Goal: Information Seeking & Learning: Learn about a topic

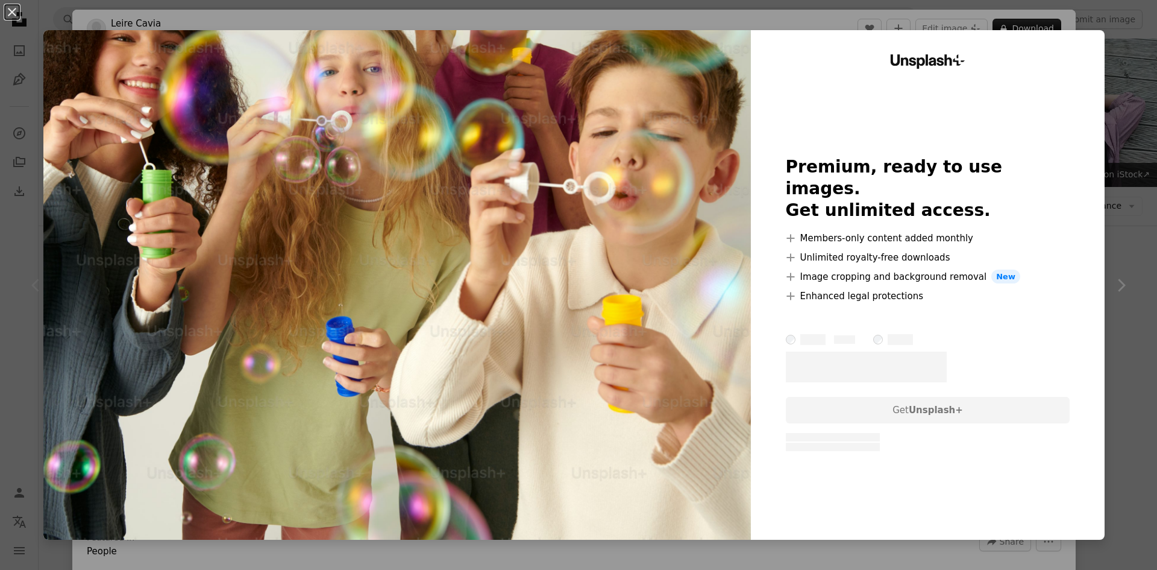
scroll to position [60, 0]
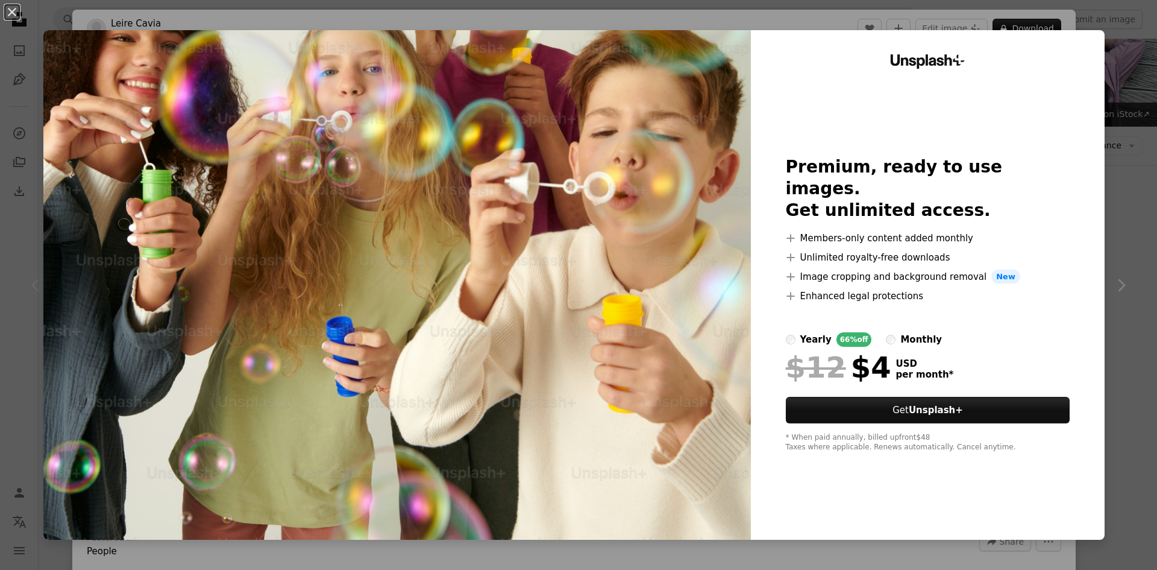
click at [1121, 38] on div "An X shape Unsplash+ Premium, ready to use images. Get unlimited access. A plus…" at bounding box center [578, 285] width 1157 height 570
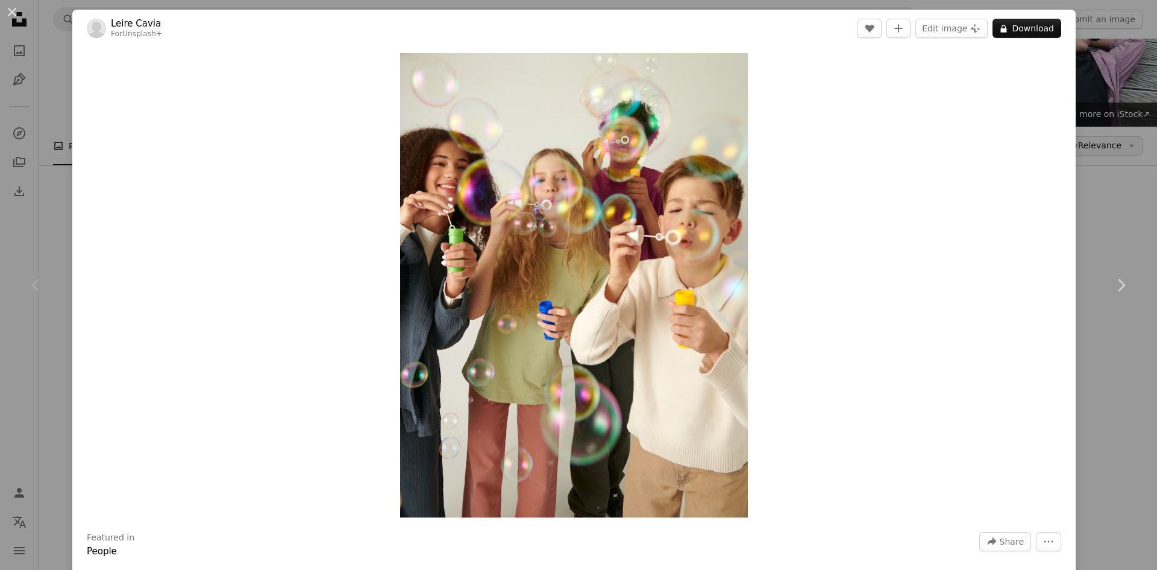
click at [1089, 94] on div "An X shape Chevron left Chevron right Leire Cavia For Unsplash+ A heart A plus …" at bounding box center [578, 285] width 1157 height 570
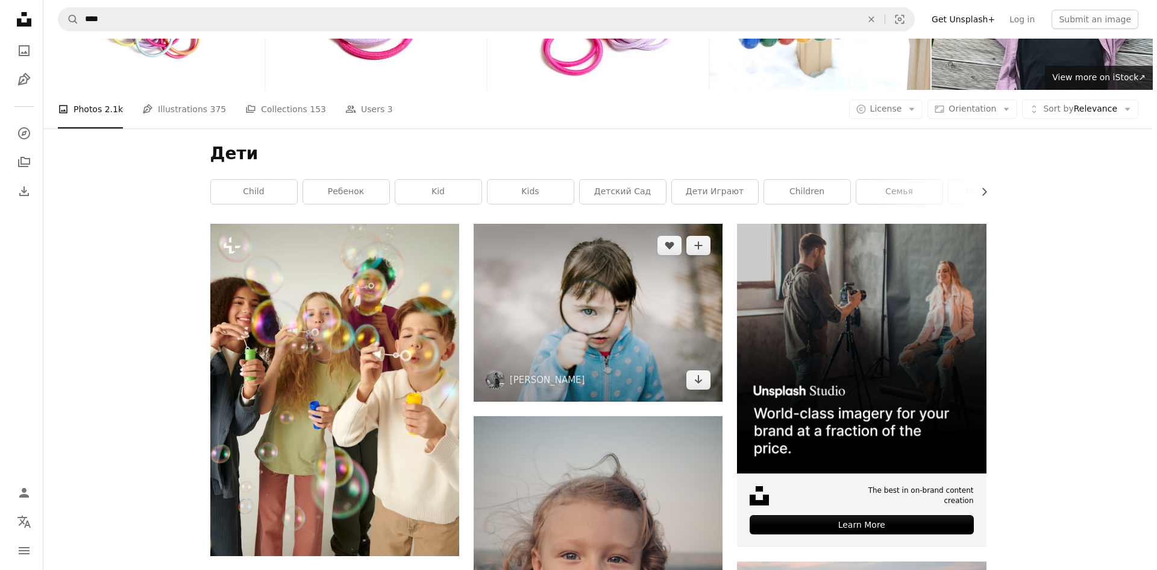
scroll to position [140, 0]
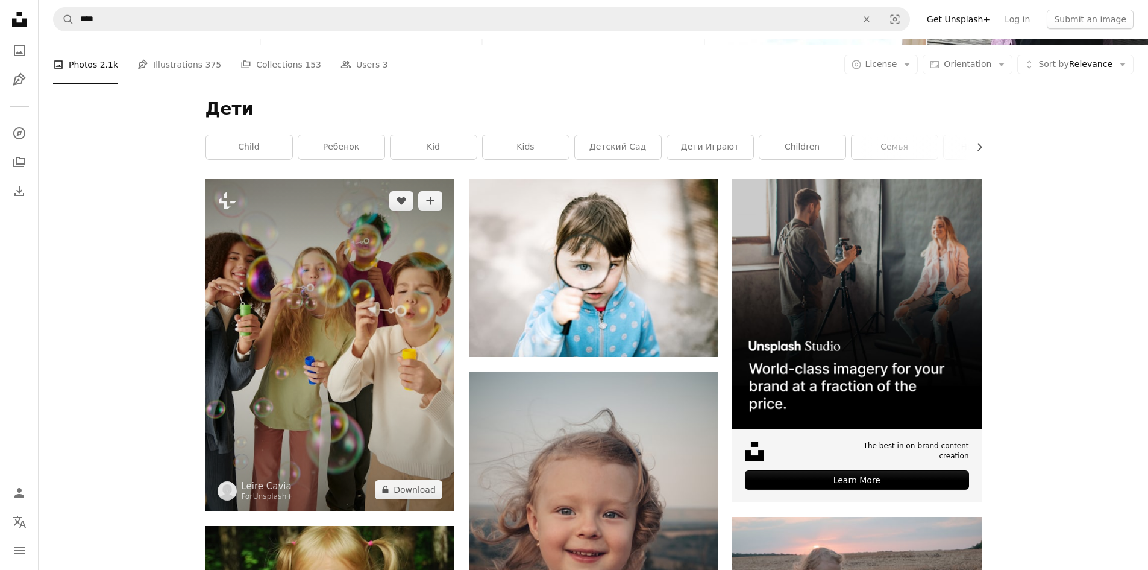
click at [328, 336] on img at bounding box center [330, 345] width 249 height 332
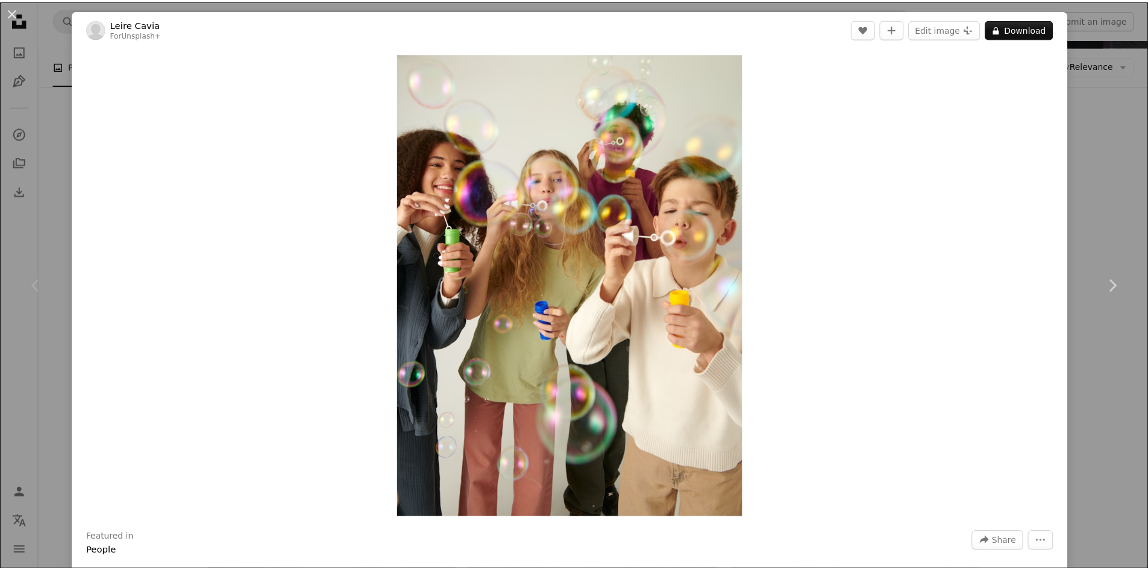
scroll to position [498, 0]
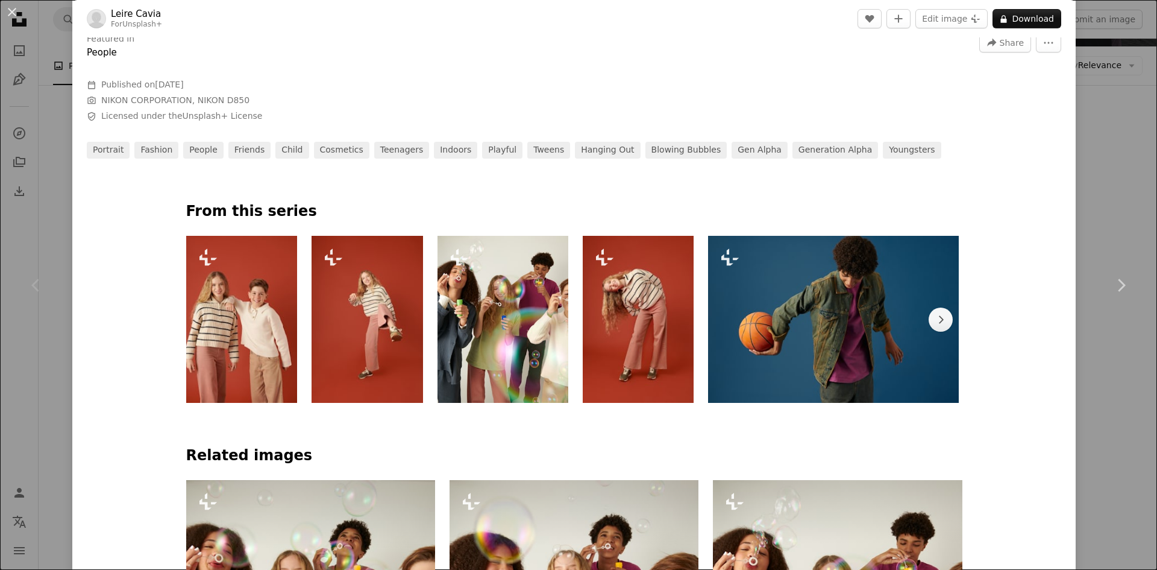
click at [1125, 165] on div "An X shape Chevron left Chevron right Leire Cavia For Unsplash+ A heart A plus …" at bounding box center [578, 285] width 1157 height 570
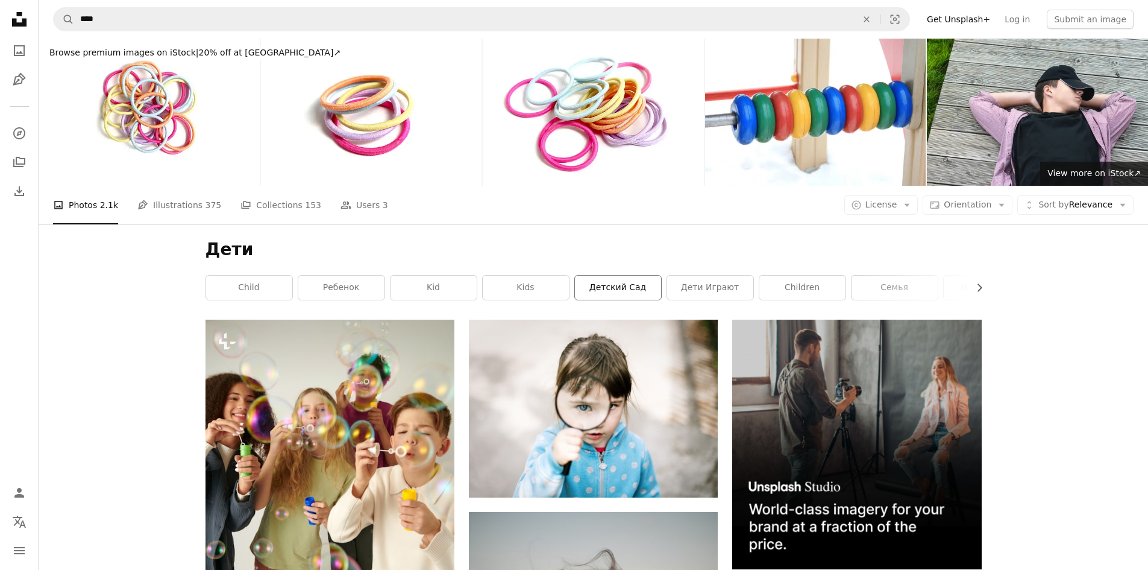
click at [610, 294] on link "детский сад" at bounding box center [618, 287] width 86 height 24
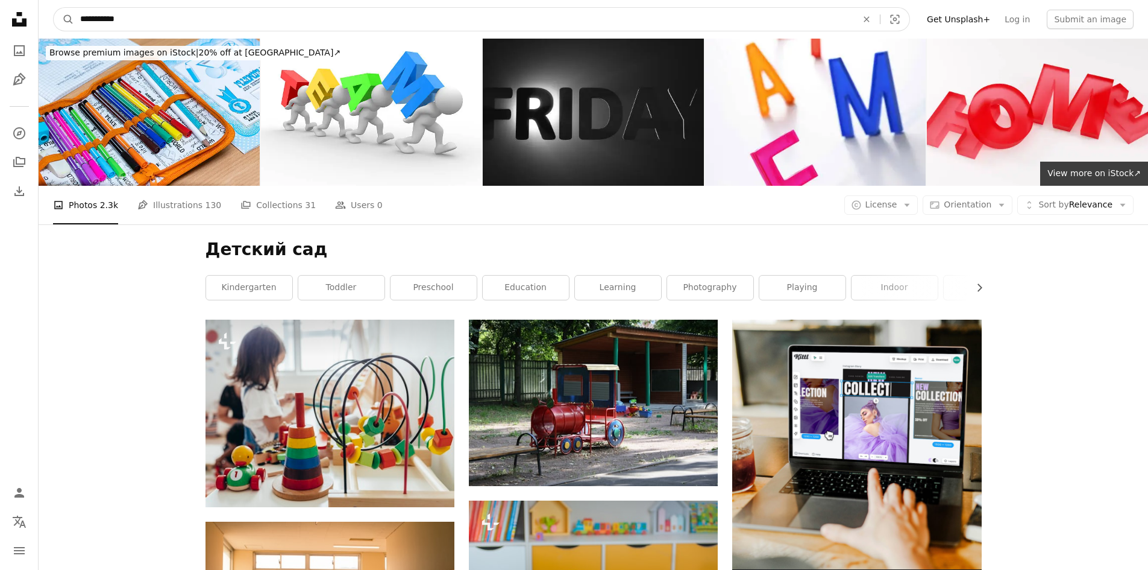
click at [133, 13] on input "**********" at bounding box center [463, 19] width 779 height 23
drag, startPoint x: 133, startPoint y: 14, endPoint x: 22, endPoint y: 28, distance: 111.8
type input "**********"
click button "A magnifying glass" at bounding box center [64, 19] width 20 height 23
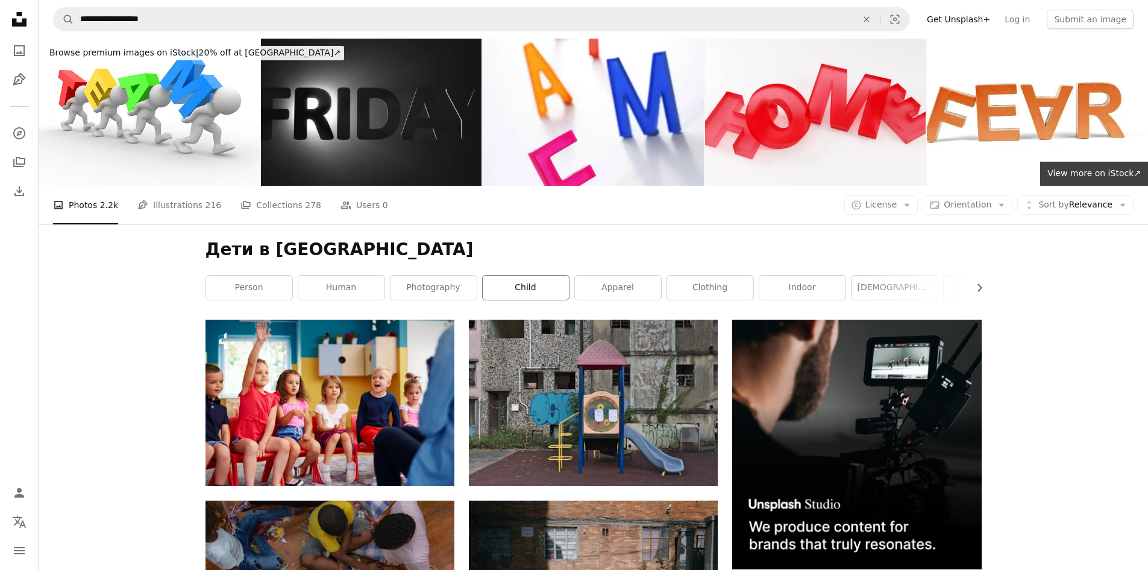
click at [538, 289] on link "child" at bounding box center [526, 287] width 86 height 24
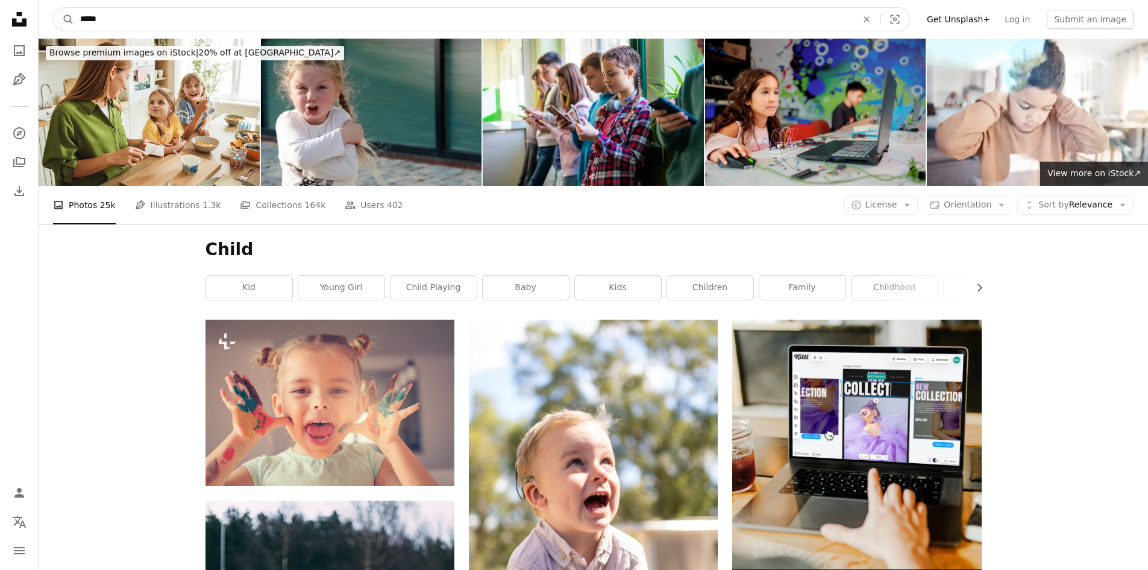
click at [124, 22] on input "*****" at bounding box center [463, 19] width 779 height 23
drag, startPoint x: 117, startPoint y: 16, endPoint x: 0, endPoint y: 20, distance: 117.0
type input "****"
click at [54, 8] on button "A magnifying glass" at bounding box center [64, 19] width 20 height 23
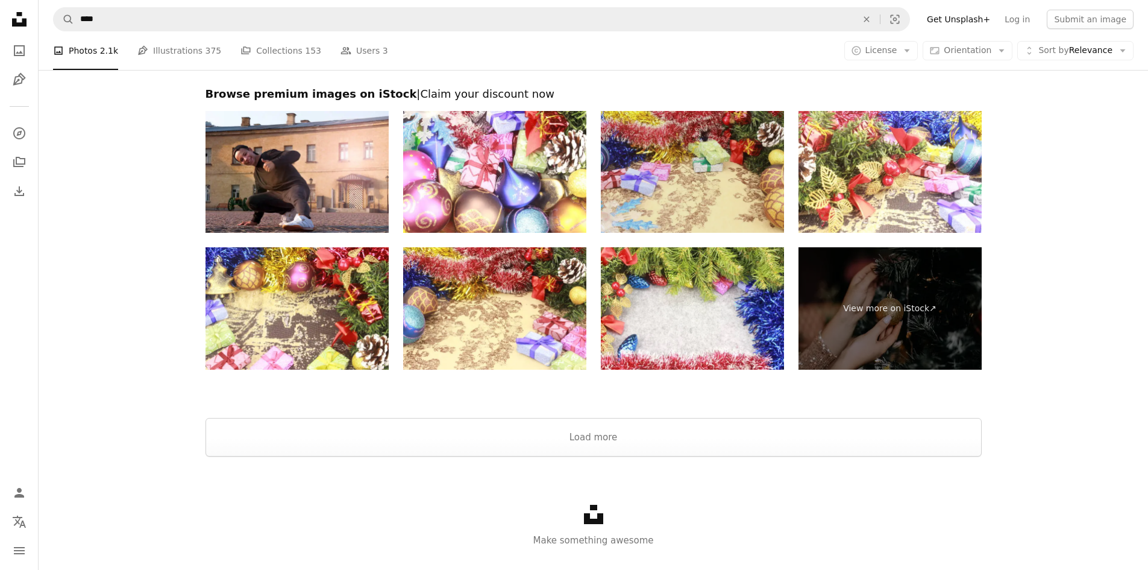
scroll to position [2136, 0]
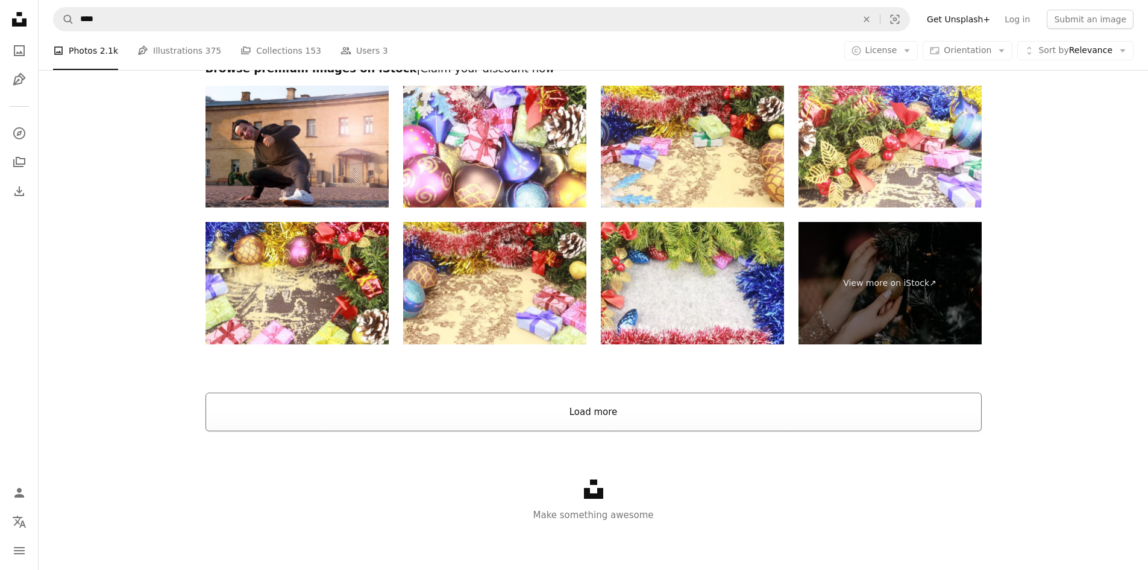
click at [633, 421] on button "Load more" at bounding box center [594, 411] width 776 height 39
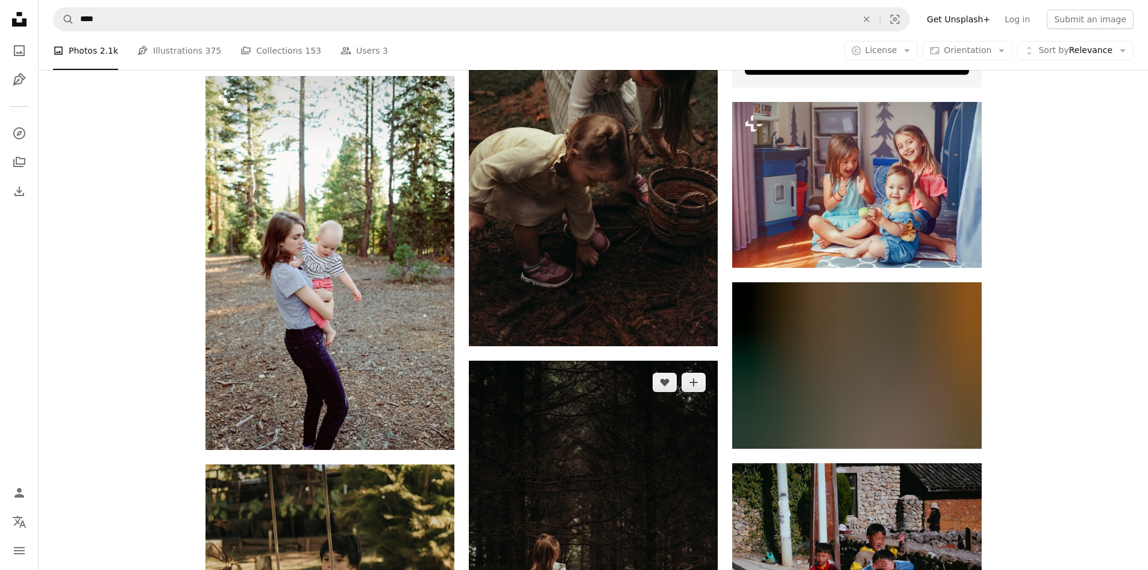
scroll to position [5390, 0]
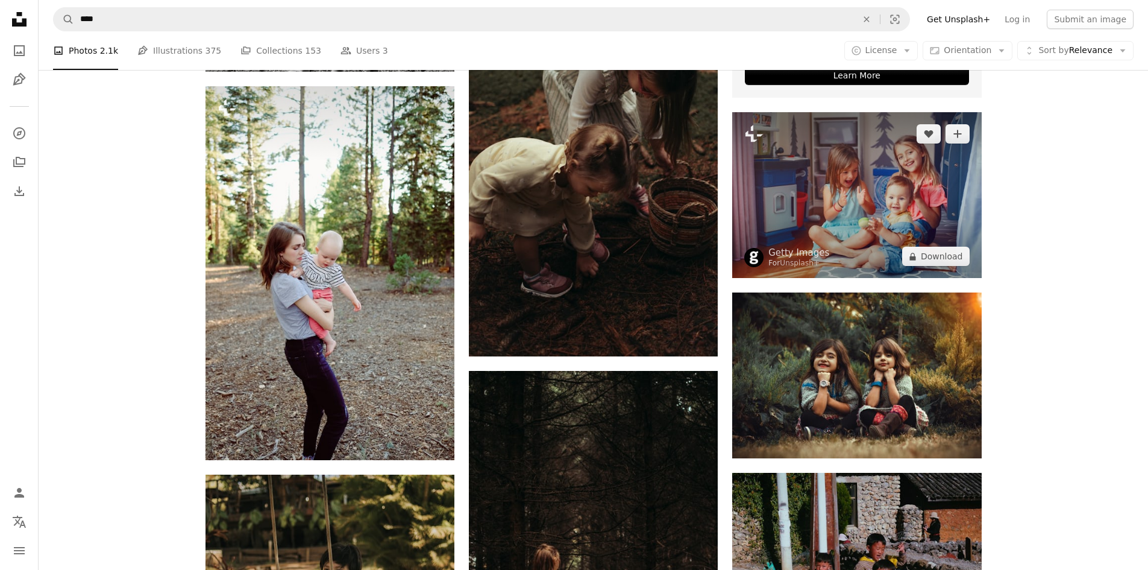
click at [877, 217] on img at bounding box center [856, 195] width 249 height 166
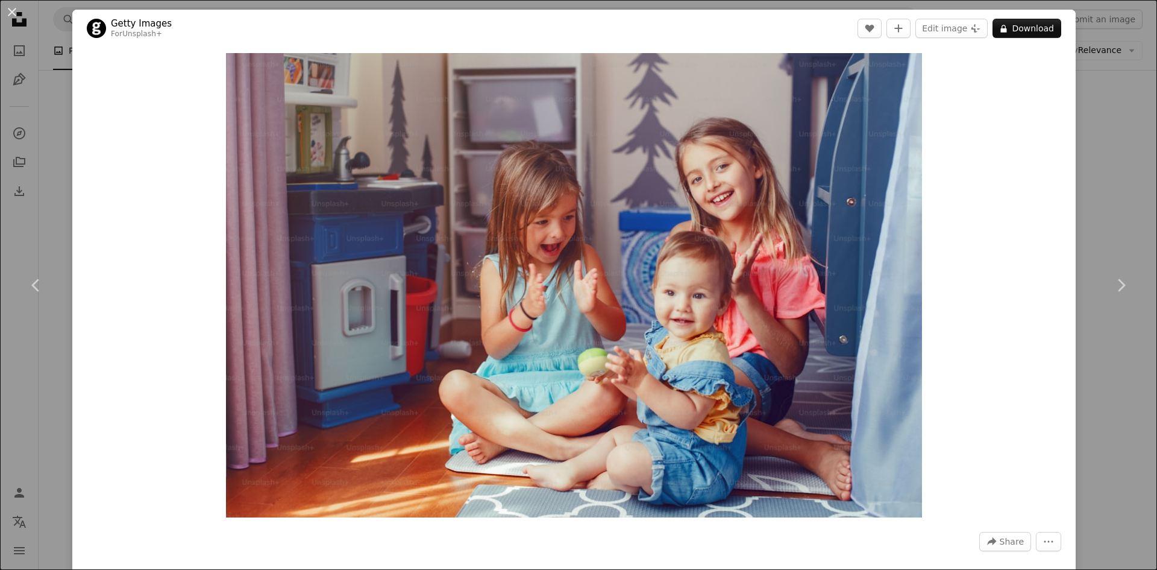
click at [1102, 212] on div "An X shape Chevron left Chevron right Getty Images For Unsplash+ A heart A plus…" at bounding box center [578, 285] width 1157 height 570
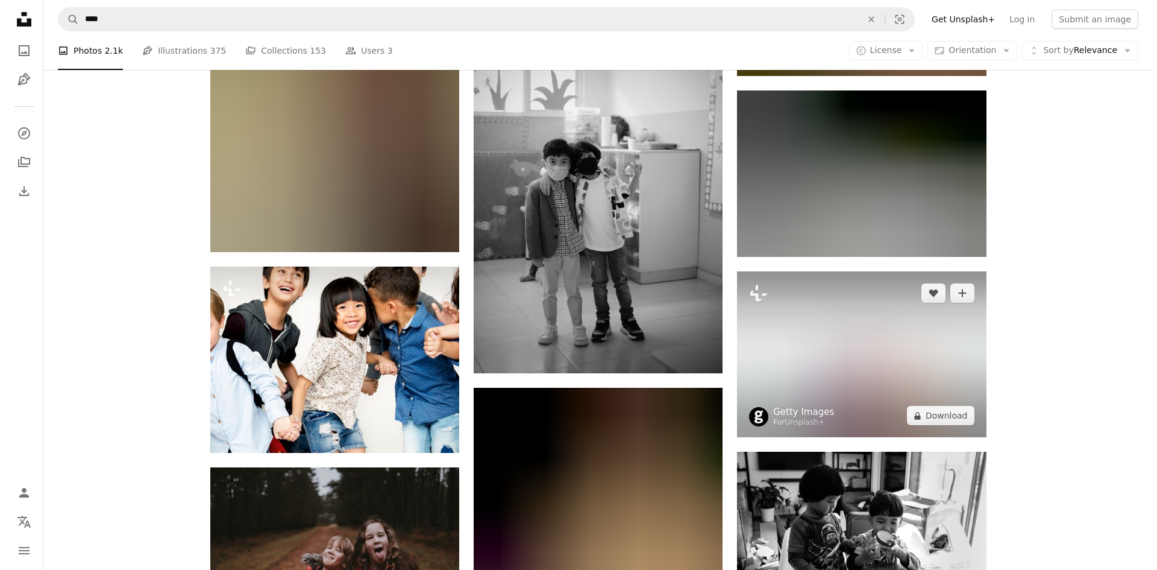
scroll to position [11176, 0]
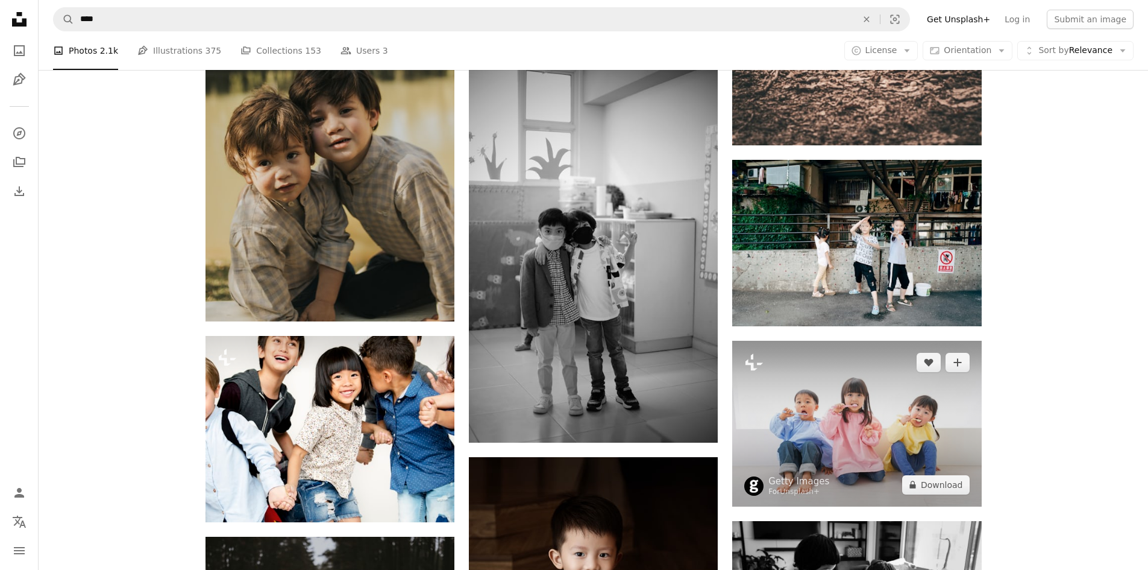
click at [803, 409] on img at bounding box center [856, 424] width 249 height 166
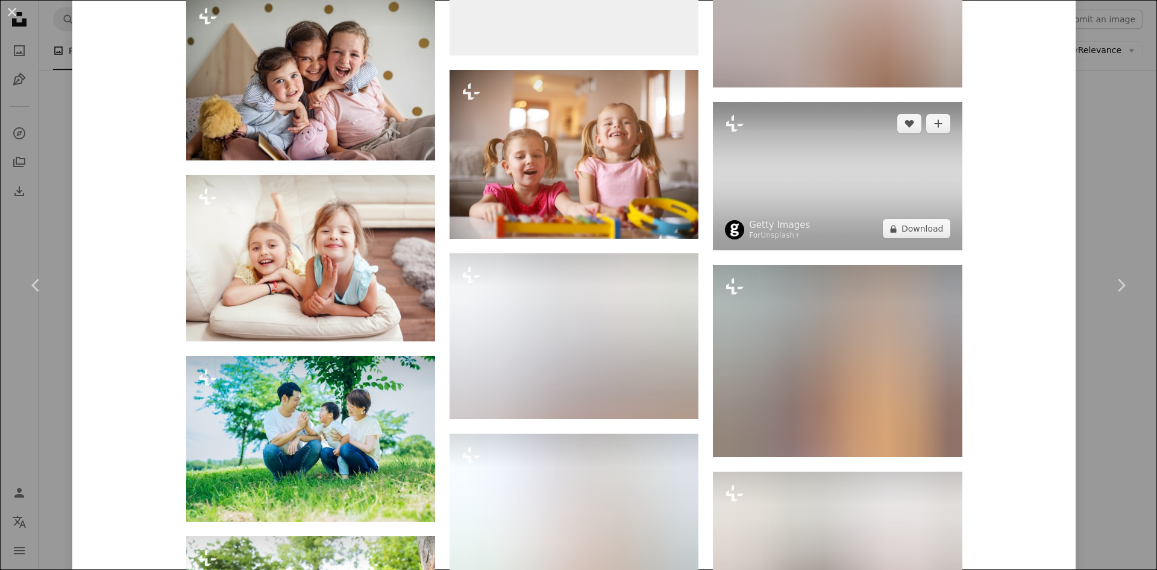
scroll to position [2940, 0]
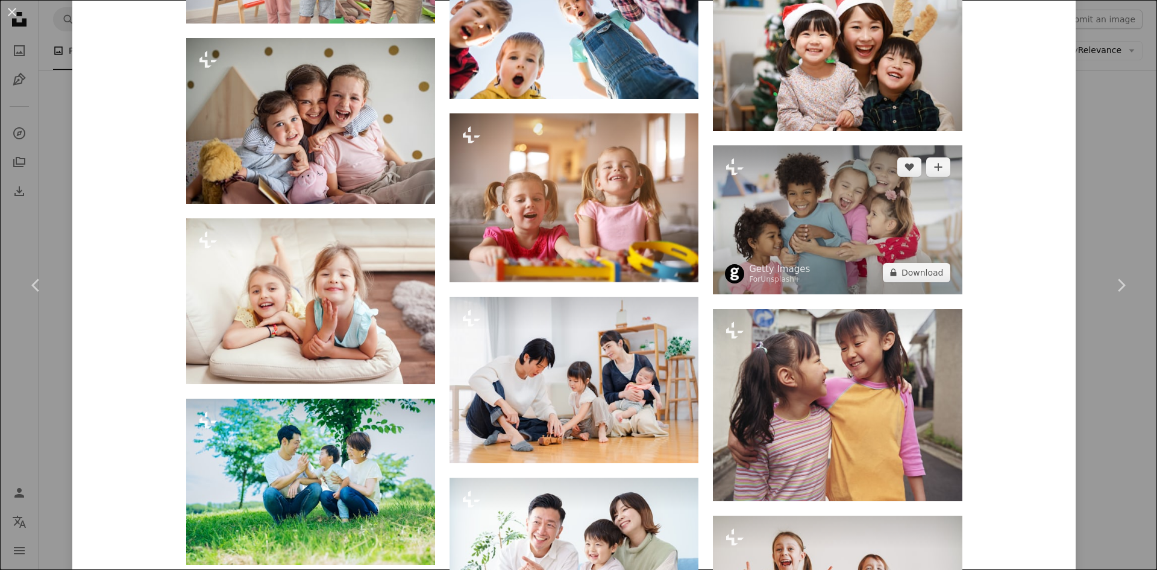
click at [862, 218] on img at bounding box center [837, 219] width 249 height 148
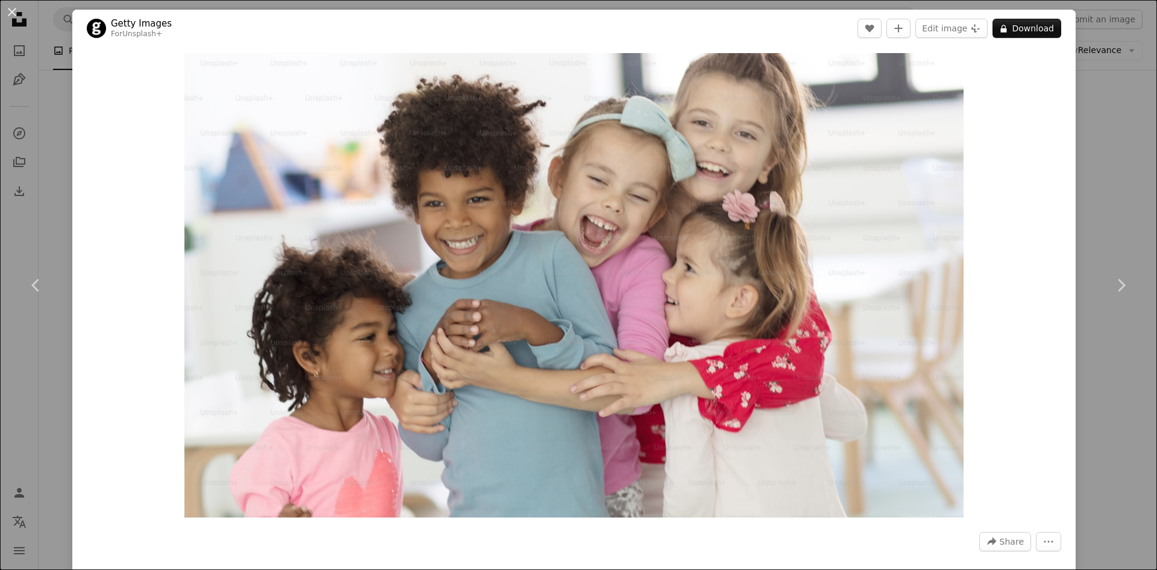
click at [1089, 111] on div "An X shape Chevron left Chevron right Getty Images For Unsplash+ A heart A plus…" at bounding box center [578, 285] width 1157 height 570
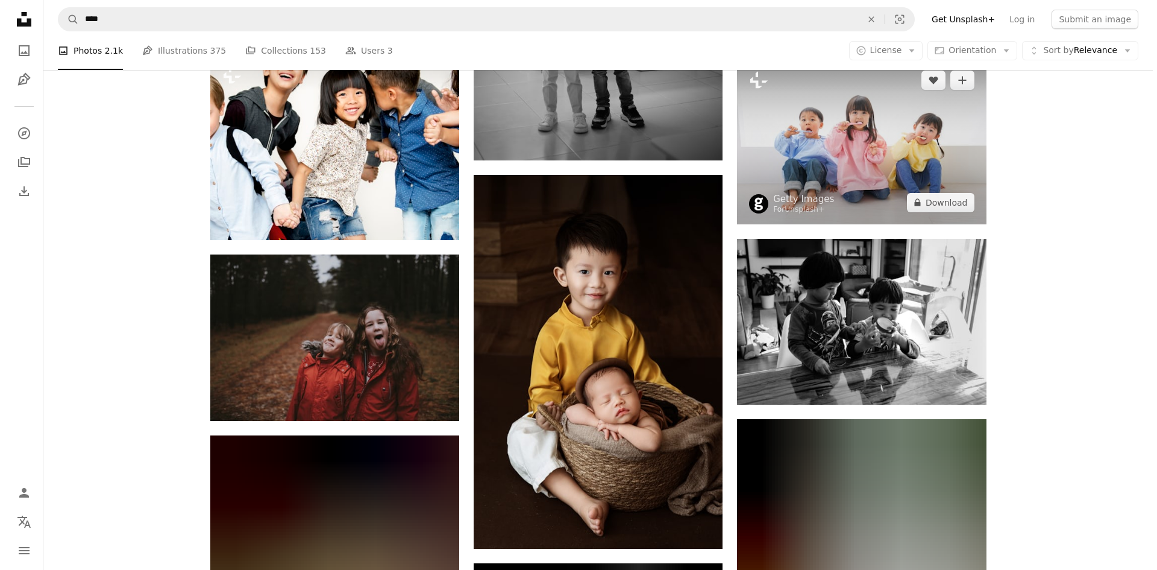
scroll to position [11457, 0]
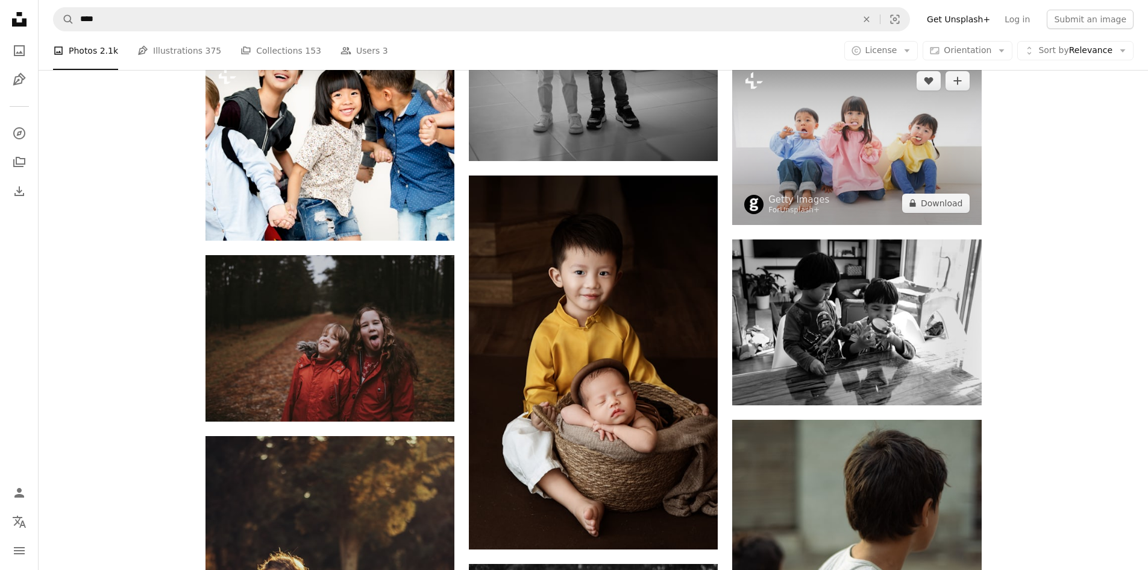
click at [866, 166] on img at bounding box center [856, 142] width 249 height 166
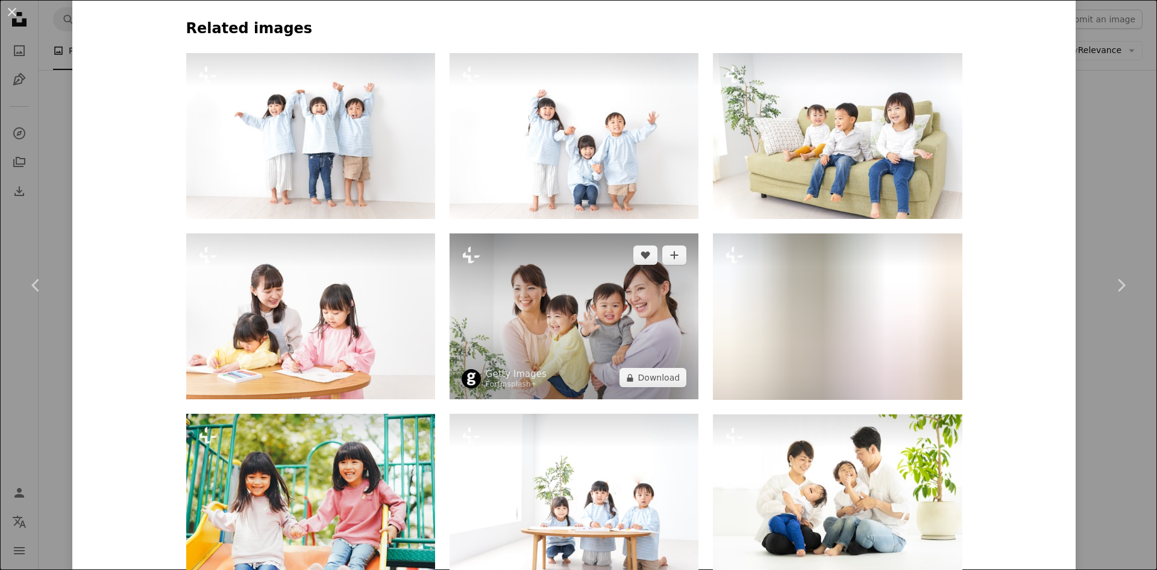
scroll to position [683, 0]
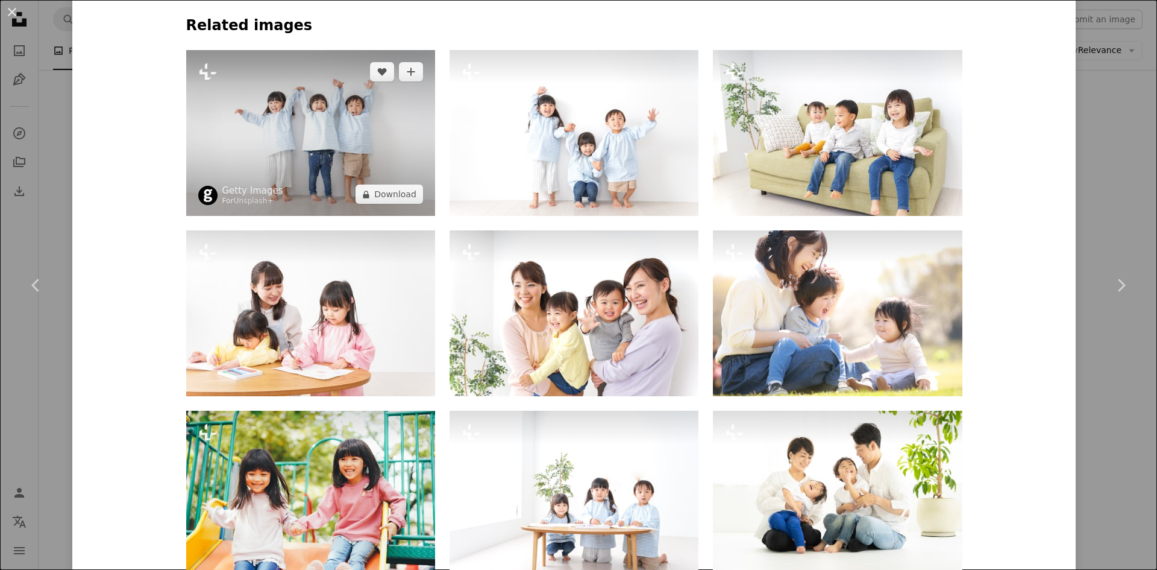
click at [373, 98] on img at bounding box center [310, 133] width 249 height 166
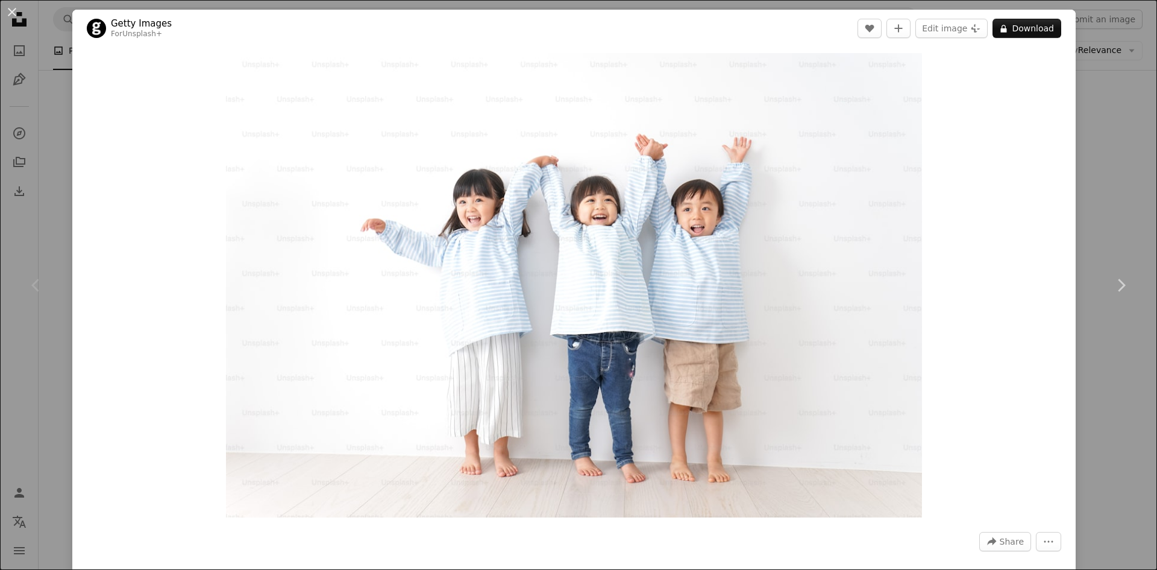
click at [1111, 94] on div "An X shape Chevron left Chevron right Getty Images For Unsplash+ A heart A plus…" at bounding box center [578, 285] width 1157 height 570
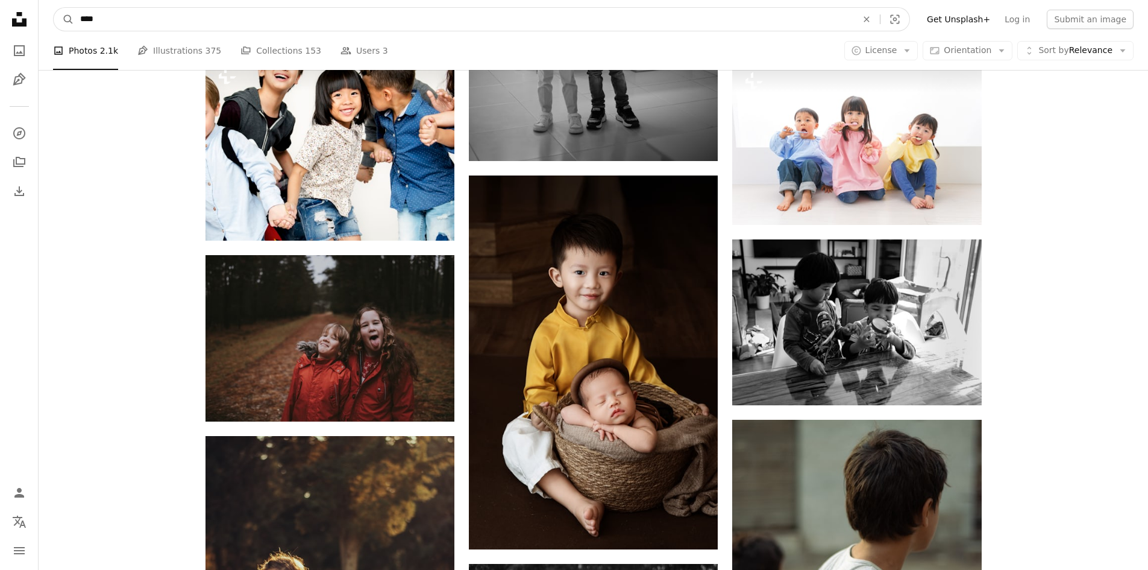
drag, startPoint x: 152, startPoint y: 16, endPoint x: 7, endPoint y: 20, distance: 145.9
type input "*"
type input "******"
click button "A magnifying glass" at bounding box center [64, 19] width 20 height 23
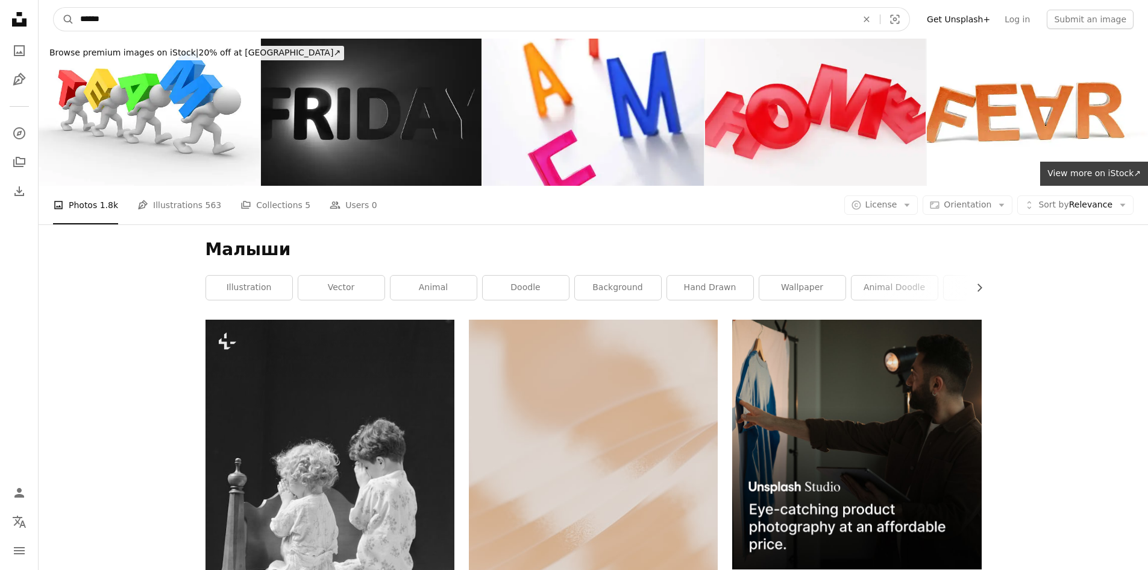
drag, startPoint x: 131, startPoint y: 20, endPoint x: 0, endPoint y: 15, distance: 130.9
type input "**********"
click at [54, 8] on button "A magnifying glass" at bounding box center [64, 19] width 20 height 23
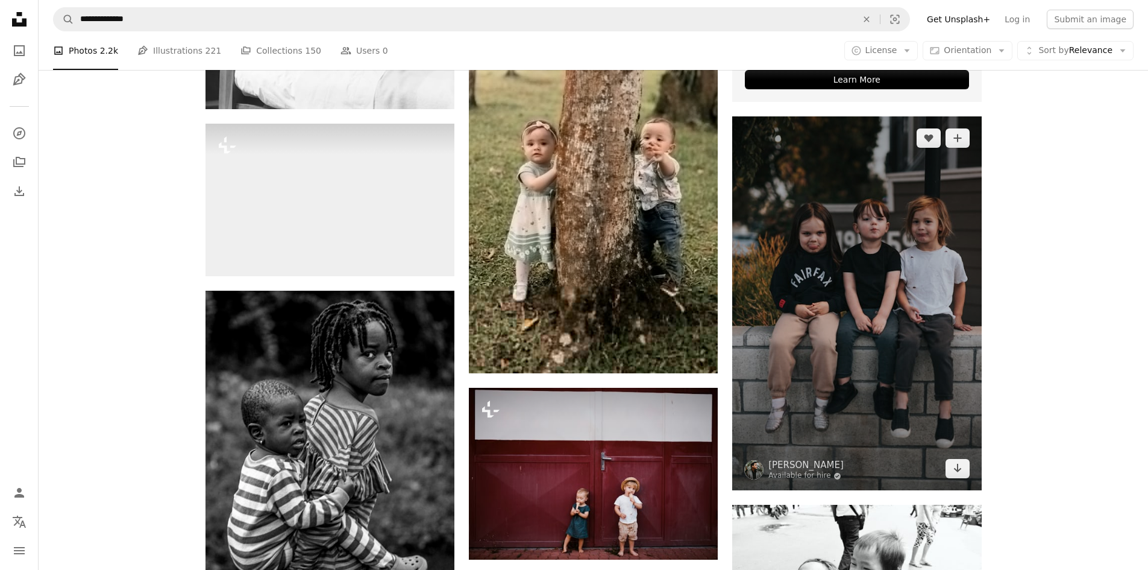
scroll to position [542, 0]
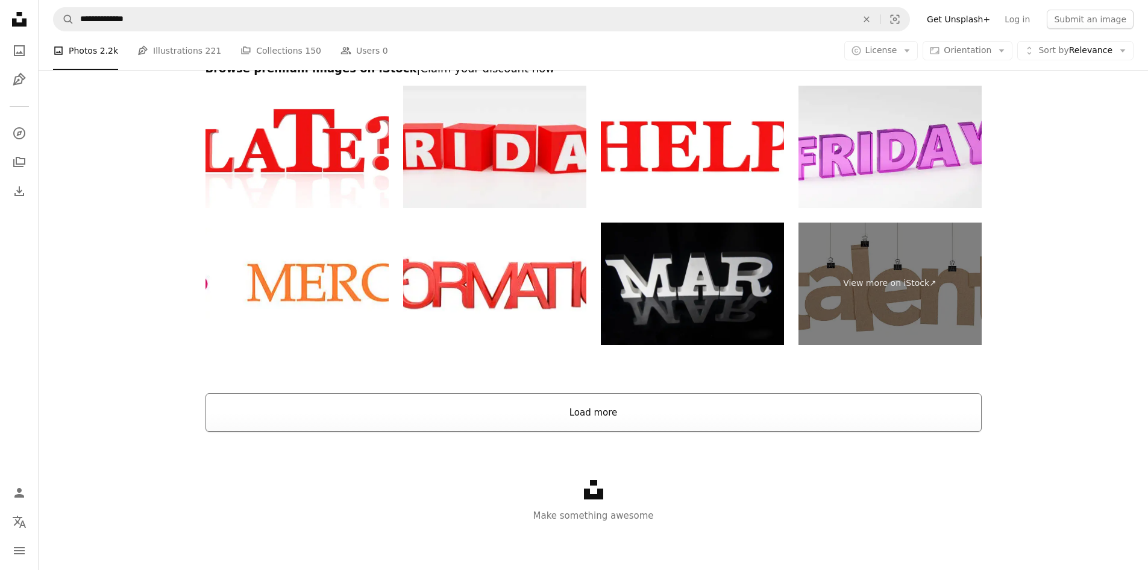
click at [551, 412] on button "Load more" at bounding box center [594, 412] width 776 height 39
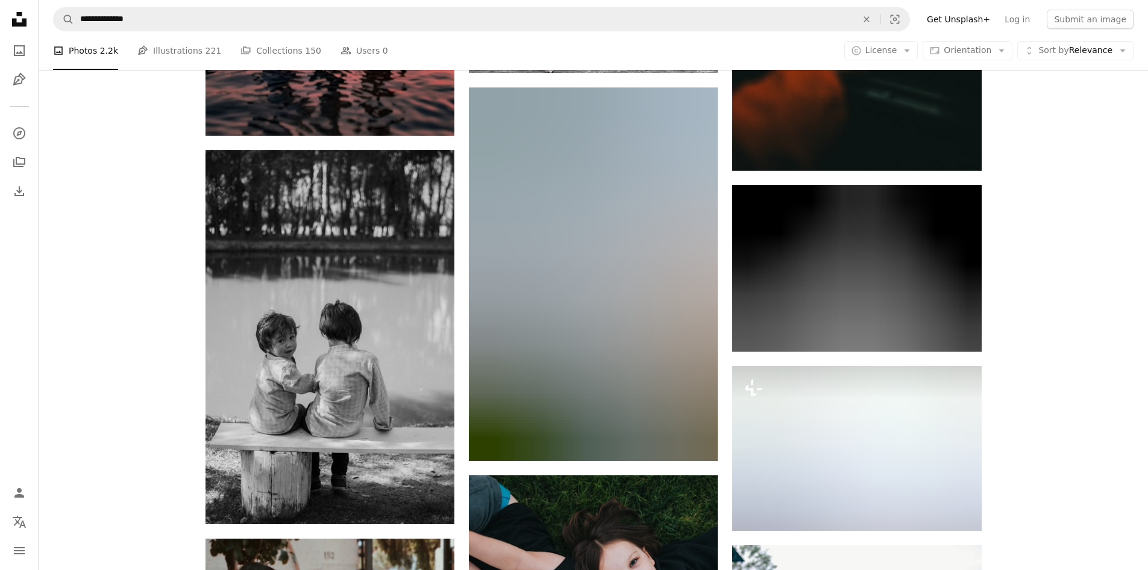
scroll to position [4949, 0]
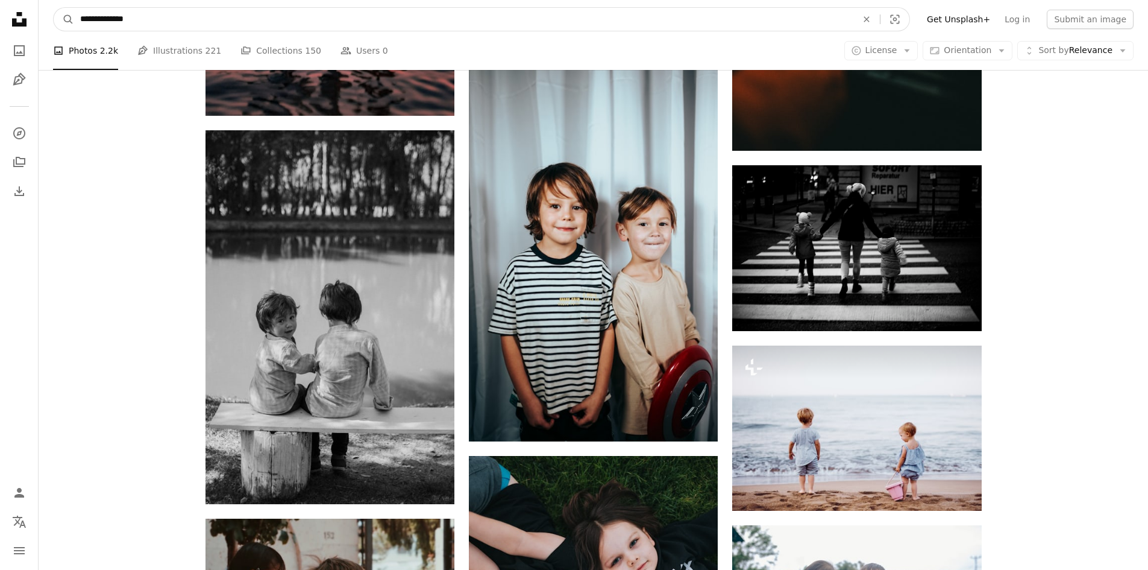
click at [171, 24] on input "**********" at bounding box center [463, 19] width 779 height 23
type input "**********"
click at [54, 8] on button "A magnifying glass" at bounding box center [64, 19] width 20 height 23
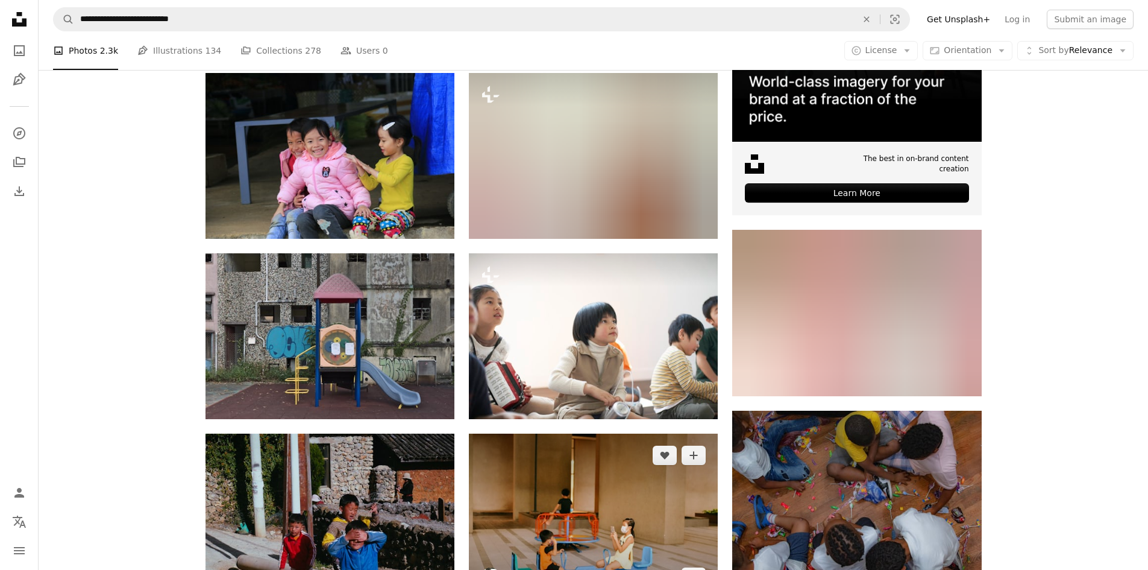
scroll to position [422, 0]
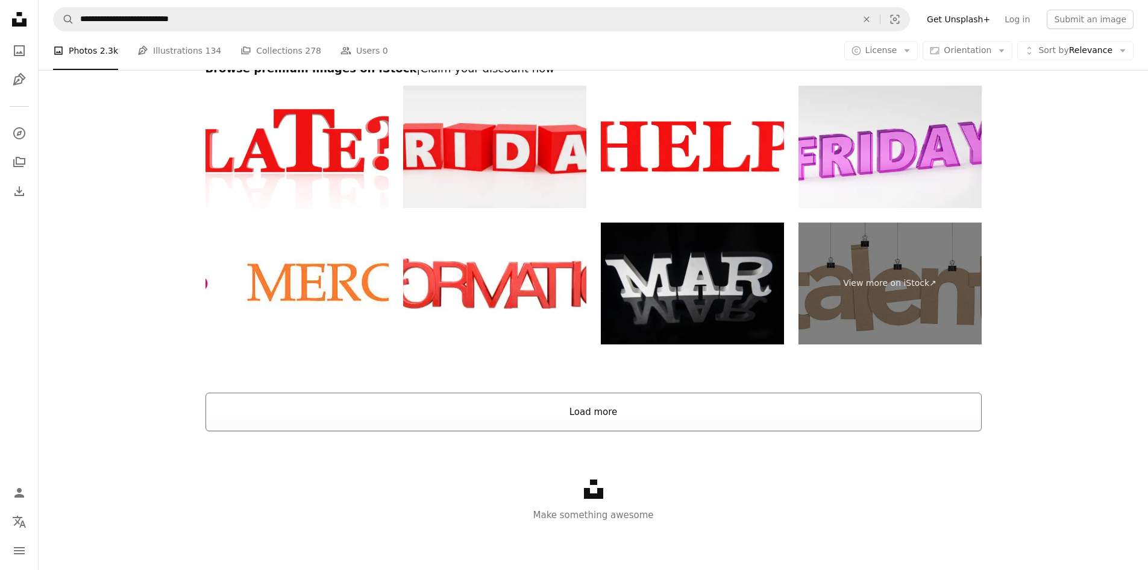
click at [627, 397] on button "Load more" at bounding box center [594, 411] width 776 height 39
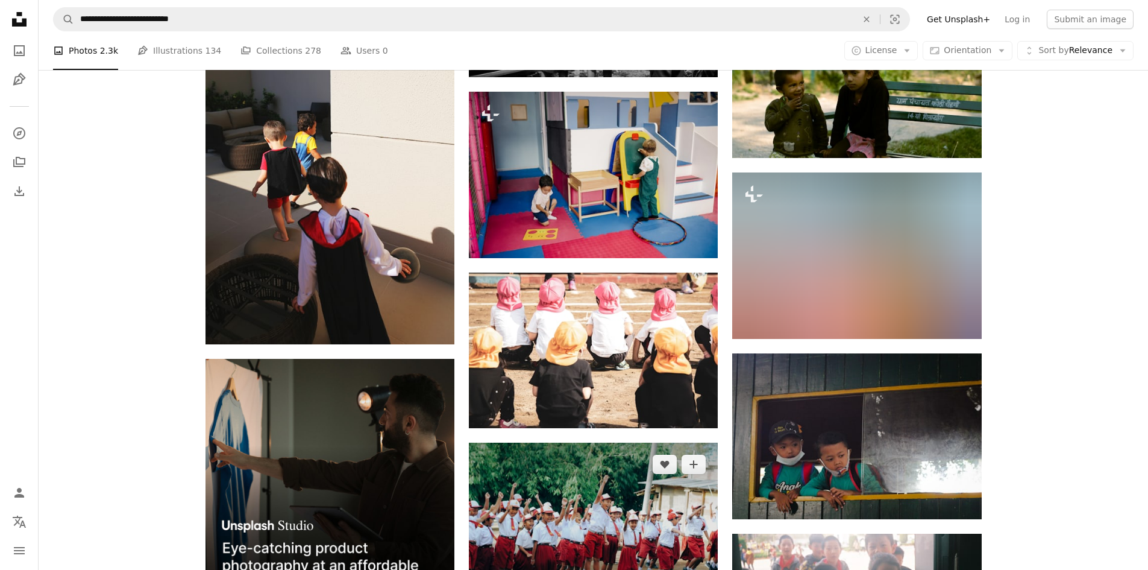
scroll to position [2085, 0]
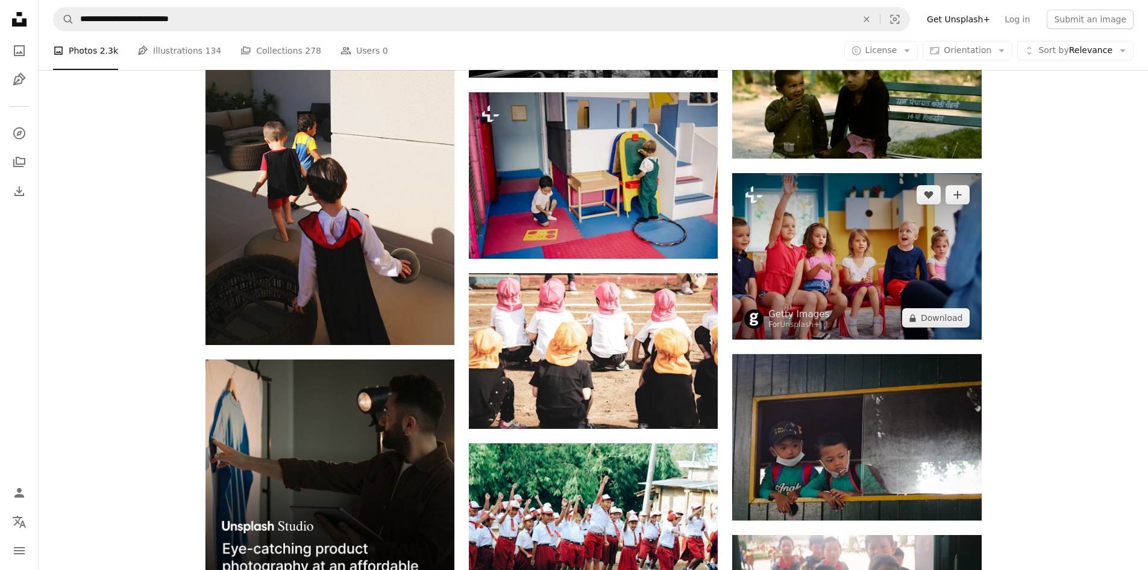
click at [900, 239] on img at bounding box center [856, 256] width 249 height 166
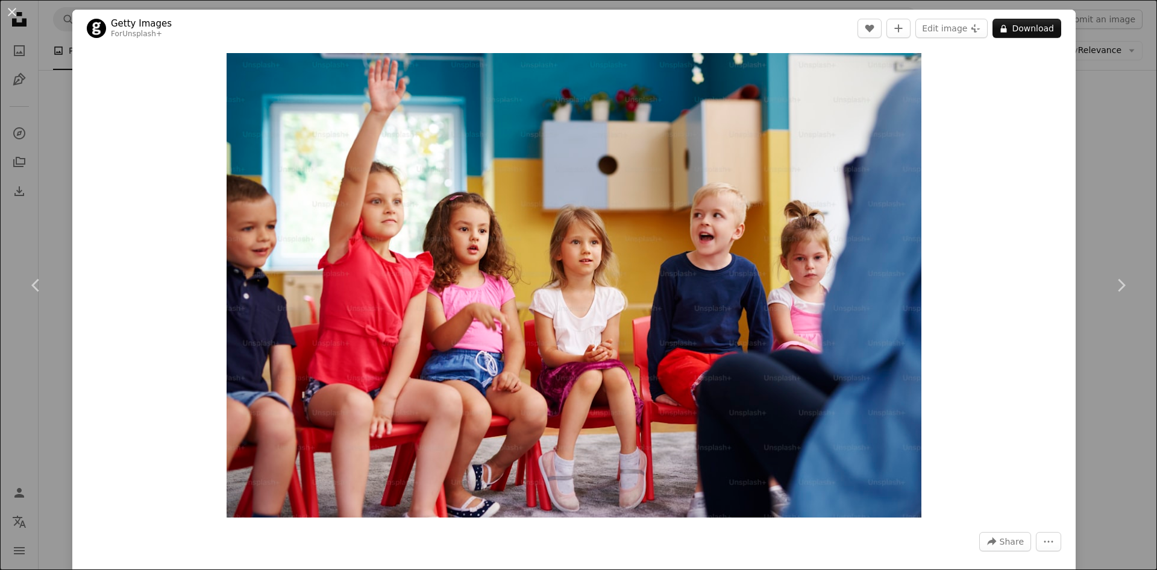
drag, startPoint x: 602, startPoint y: 262, endPoint x: 986, endPoint y: 175, distance: 393.6
click at [984, 186] on div "Zoom in" at bounding box center [573, 285] width 1003 height 476
click at [1018, 28] on button "A lock Download" at bounding box center [1027, 28] width 69 height 19
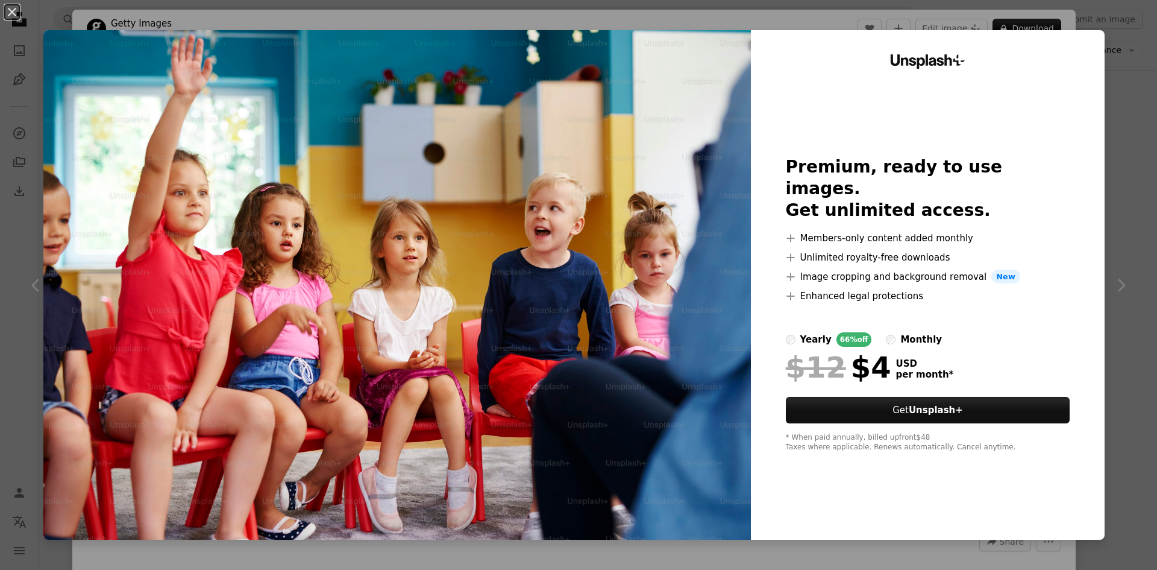
click at [1140, 50] on div "An X shape Unsplash+ Premium, ready to use images. Get unlimited access. A plus…" at bounding box center [578, 285] width 1157 height 570
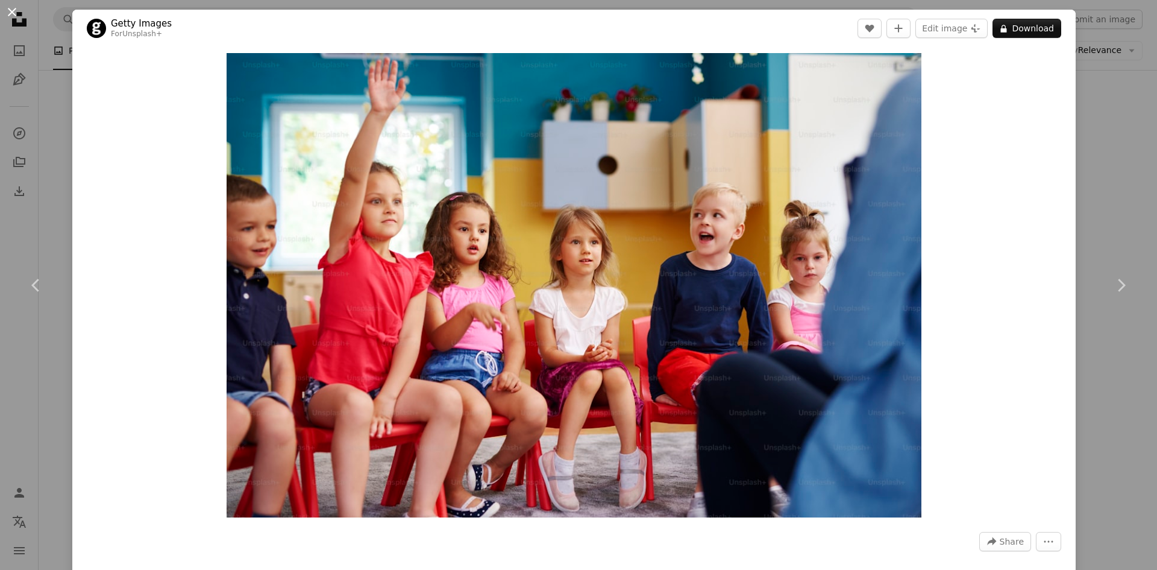
click at [13, 13] on button "An X shape" at bounding box center [12, 12] width 14 height 14
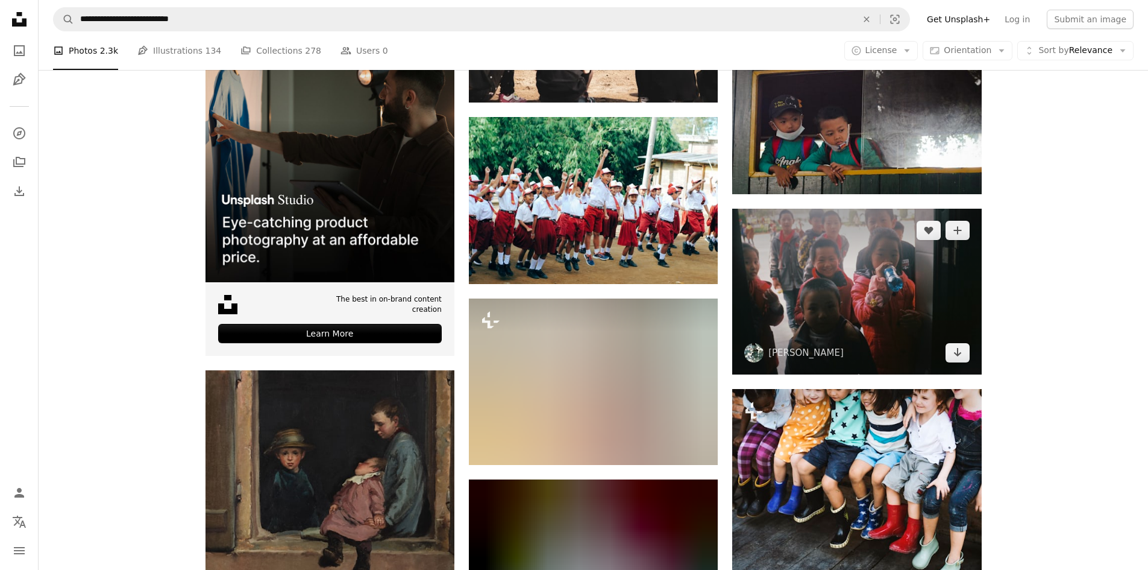
scroll to position [2426, 0]
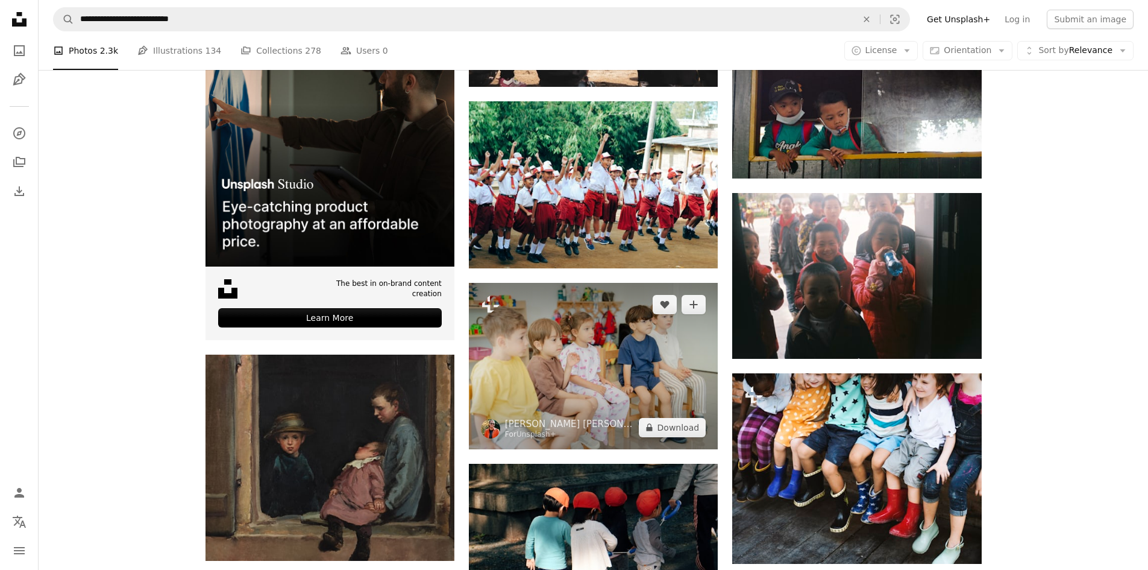
click at [618, 406] on img at bounding box center [593, 366] width 249 height 166
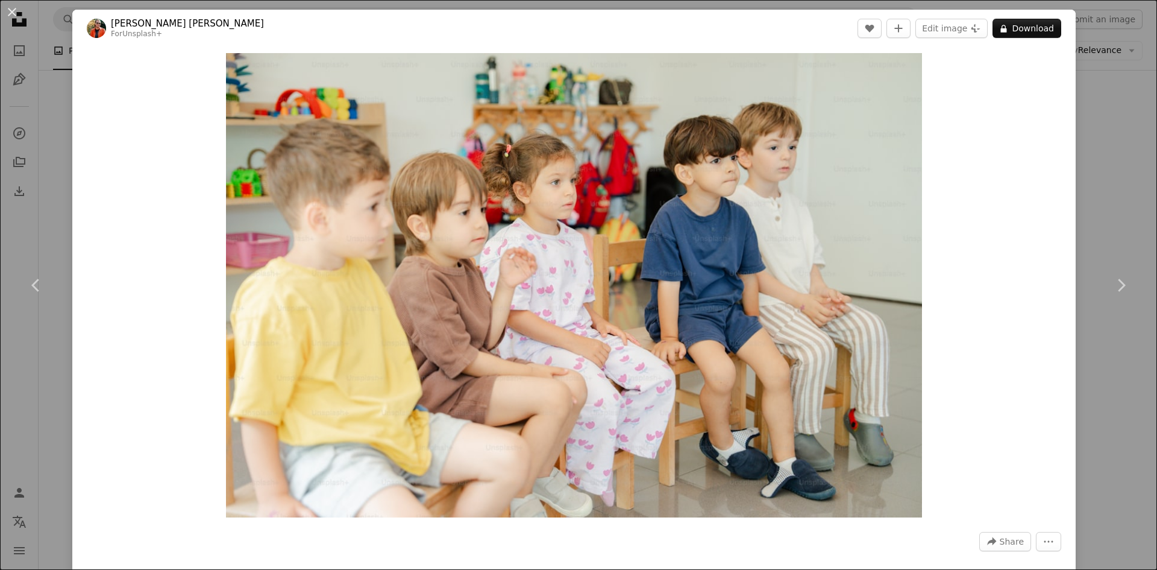
click at [1122, 163] on div "An X shape Chevron left Chevron right [PERSON_NAME] [PERSON_NAME] For Unsplash+…" at bounding box center [578, 285] width 1157 height 570
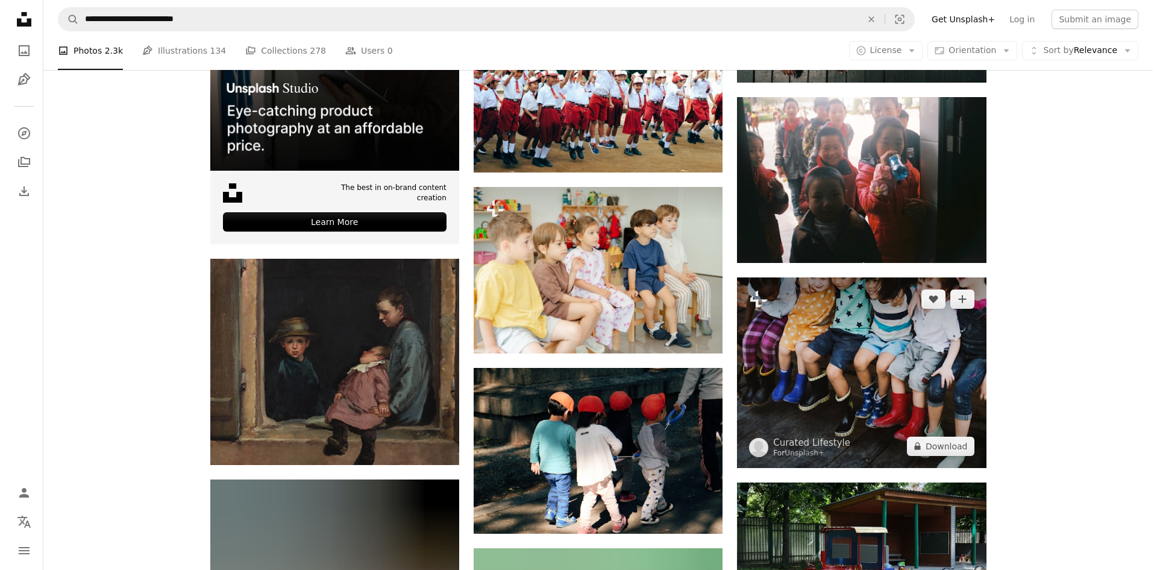
scroll to position [2527, 0]
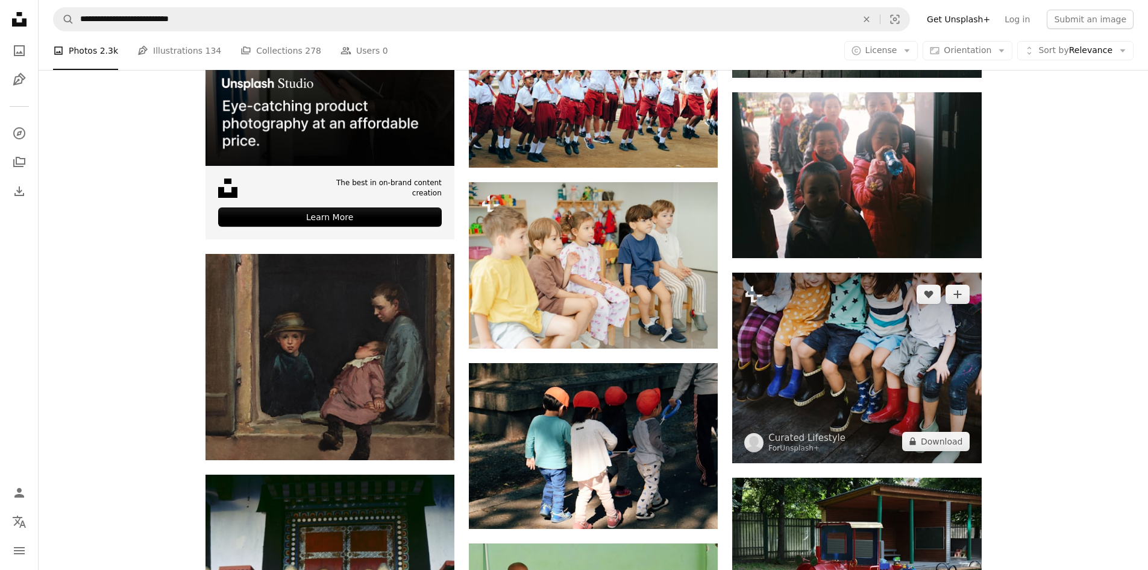
click at [804, 362] on img at bounding box center [856, 367] width 249 height 190
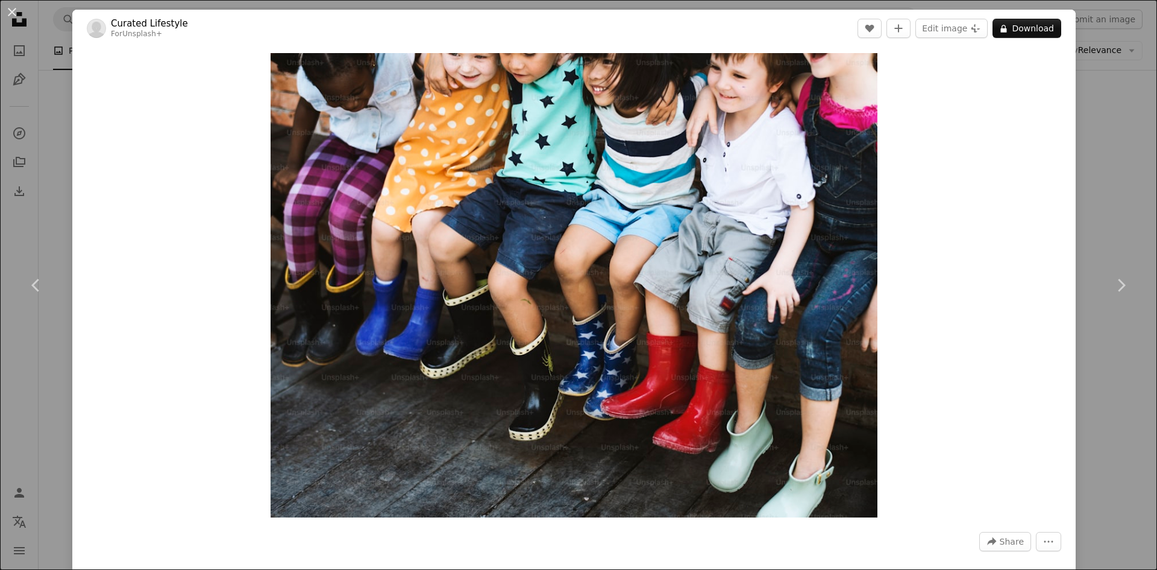
click at [1093, 189] on div "An X shape Chevron left Chevron right Curated Lifestyle For Unsplash+ A heart A…" at bounding box center [578, 285] width 1157 height 570
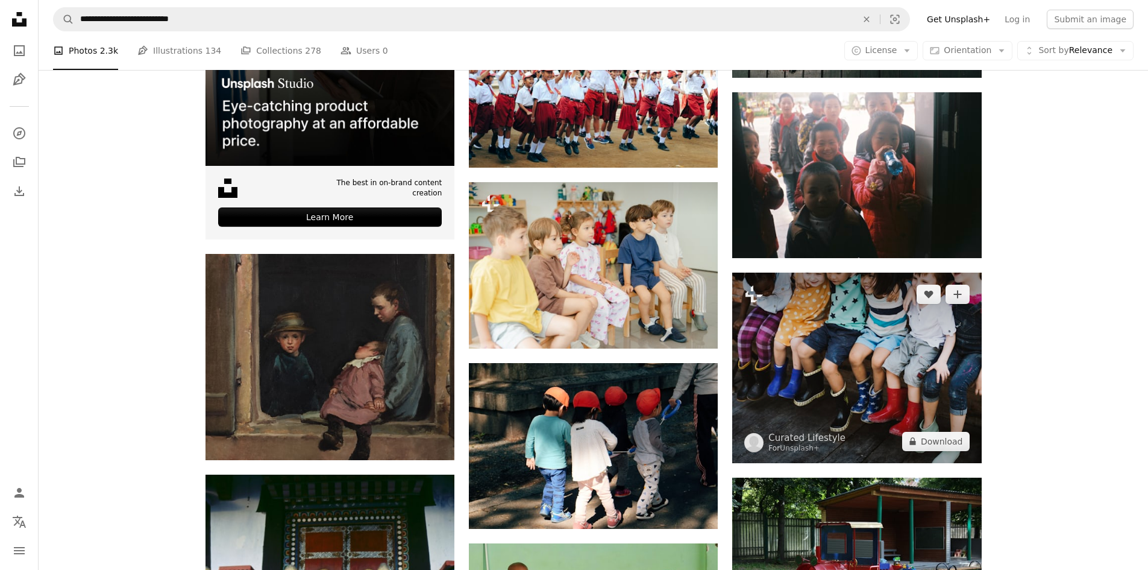
click at [909, 329] on img at bounding box center [856, 367] width 249 height 190
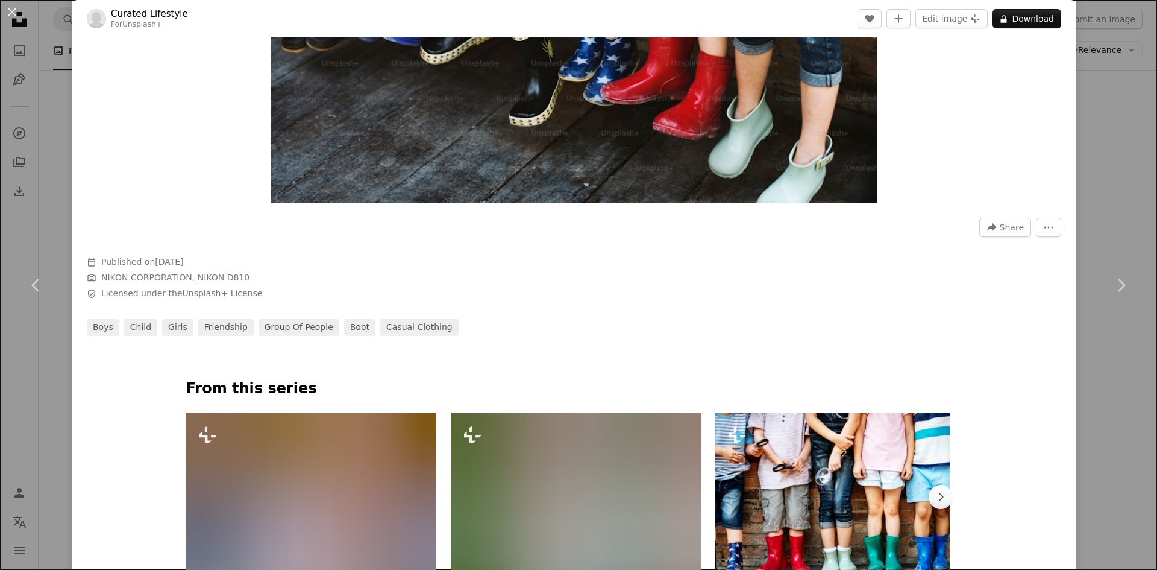
scroll to position [381, 0]
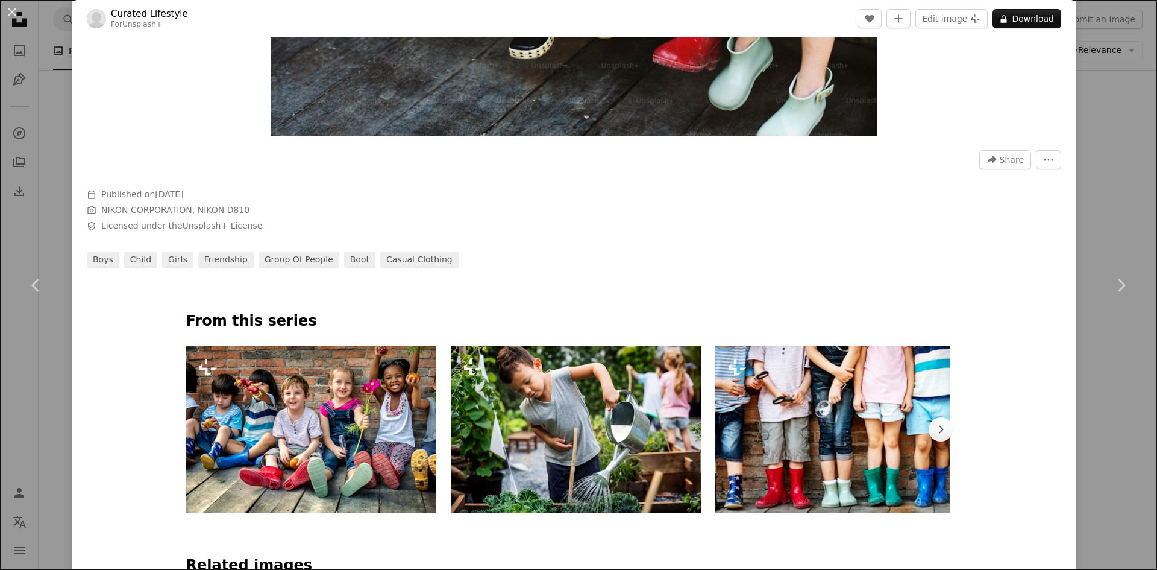
click at [365, 433] on img at bounding box center [311, 428] width 250 height 167
